Goal: Find specific page/section: Find specific page/section

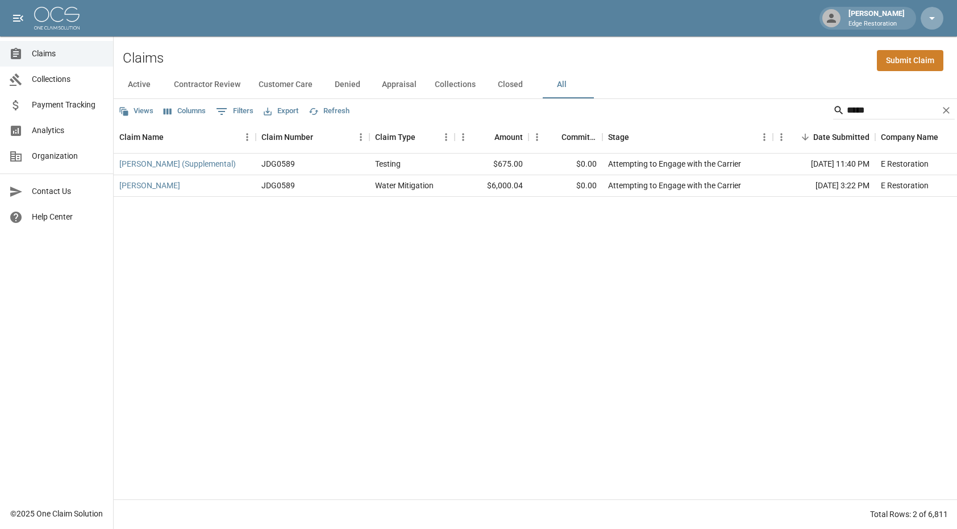
click at [933, 26] on button "button" at bounding box center [932, 18] width 23 height 23
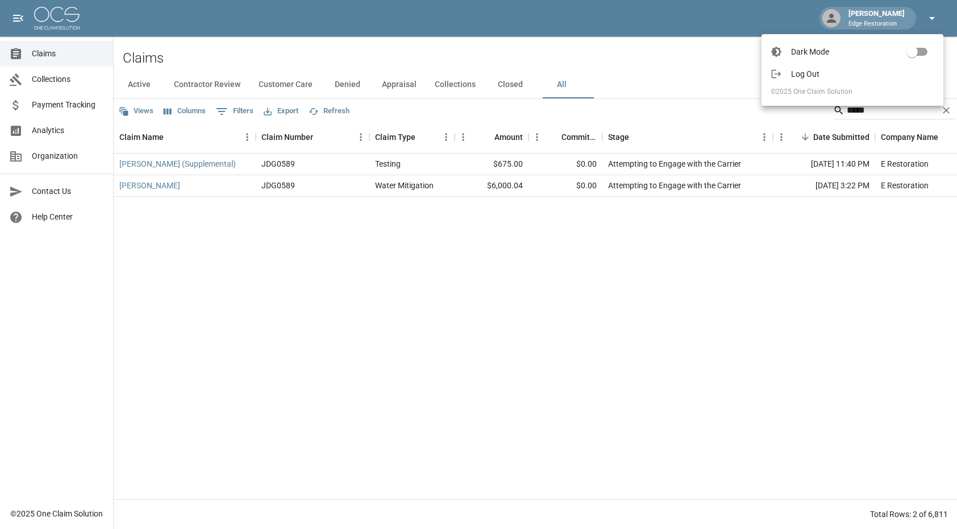
click at [933, 26] on div at bounding box center [478, 264] width 957 height 529
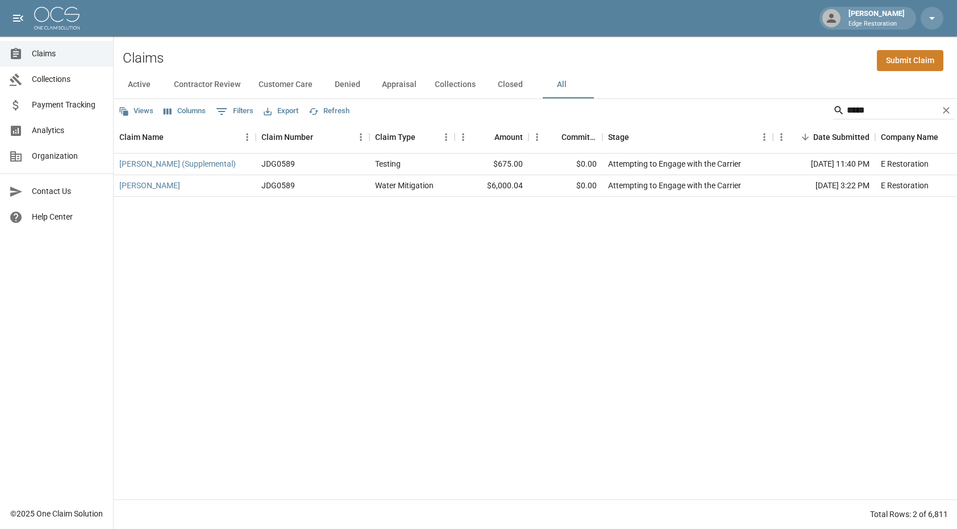
click at [51, 131] on span "Analytics" at bounding box center [68, 130] width 72 height 12
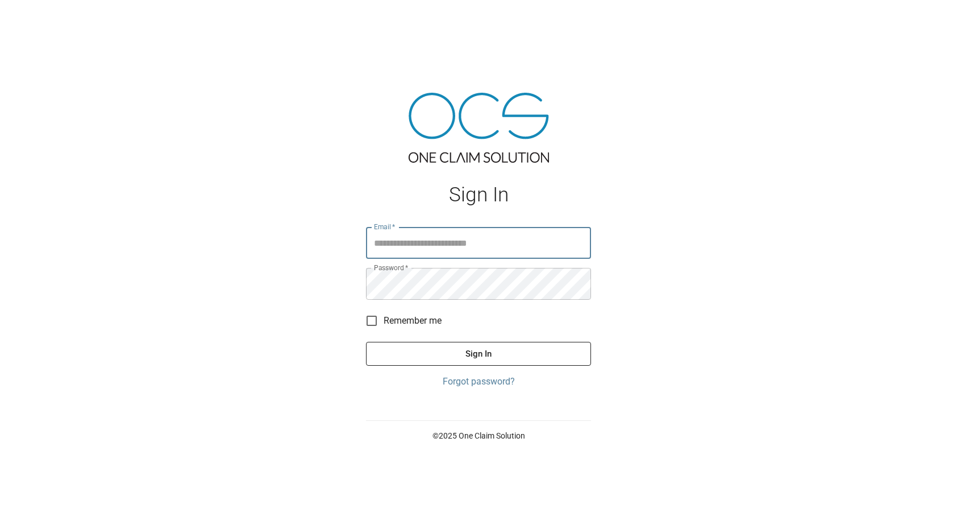
type input "**********"
click at [424, 346] on button "Sign In" at bounding box center [478, 354] width 225 height 24
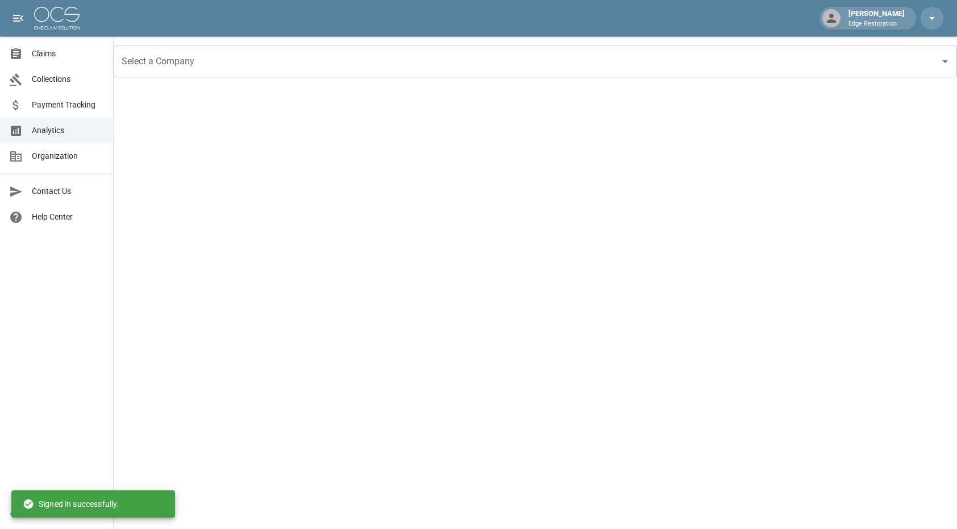
click at [224, 68] on input "Select a Company" at bounding box center [527, 62] width 816 height 22
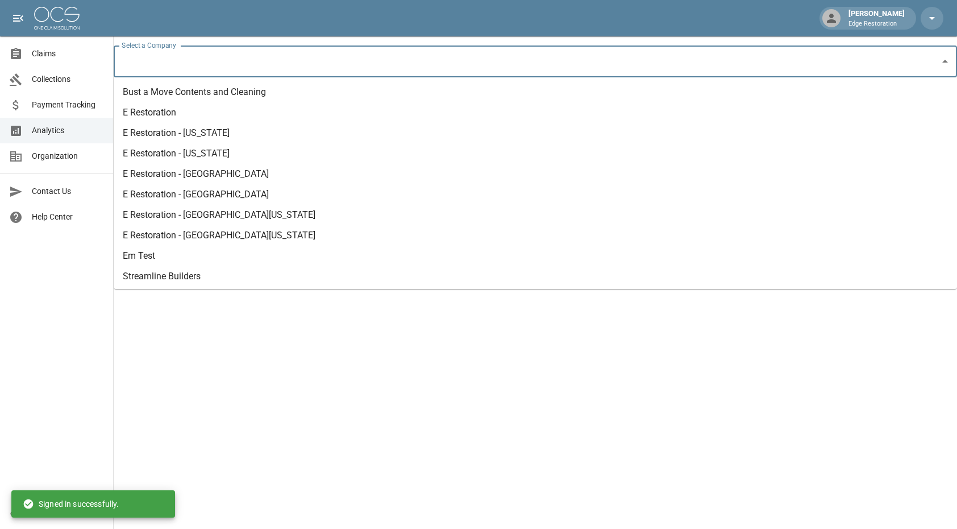
click at [213, 231] on li "E Restoration - [GEOGRAPHIC_DATA][US_STATE]" at bounding box center [535, 235] width 843 height 20
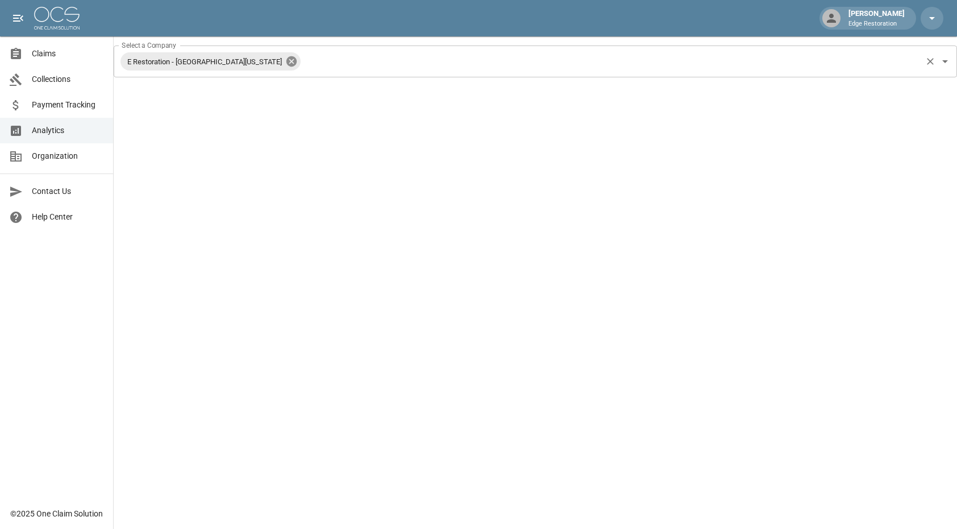
click at [286, 65] on icon at bounding box center [291, 61] width 10 height 10
click at [270, 72] on div "Select a Company" at bounding box center [535, 61] width 843 height 32
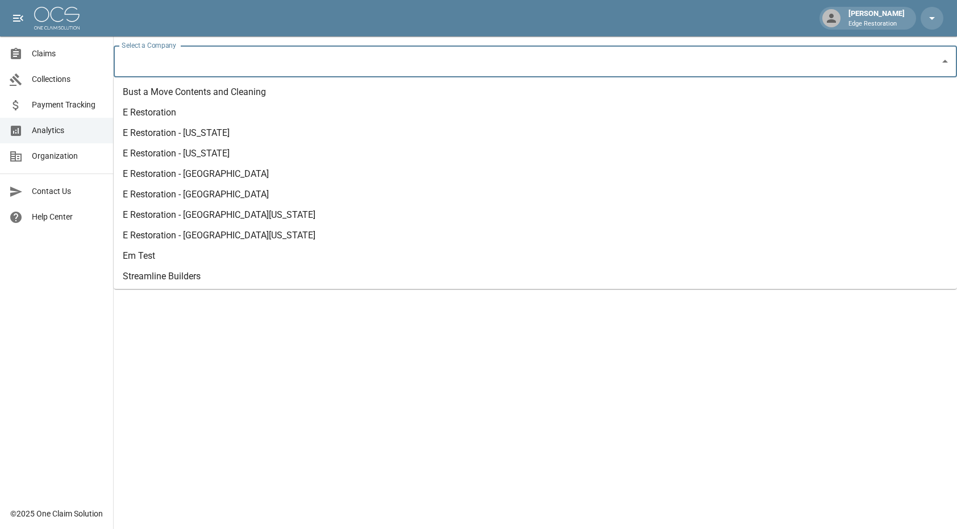
click at [260, 94] on li "Bust a Move Contents and Cleaning" at bounding box center [535, 92] width 843 height 20
